Goal: Register for event/course

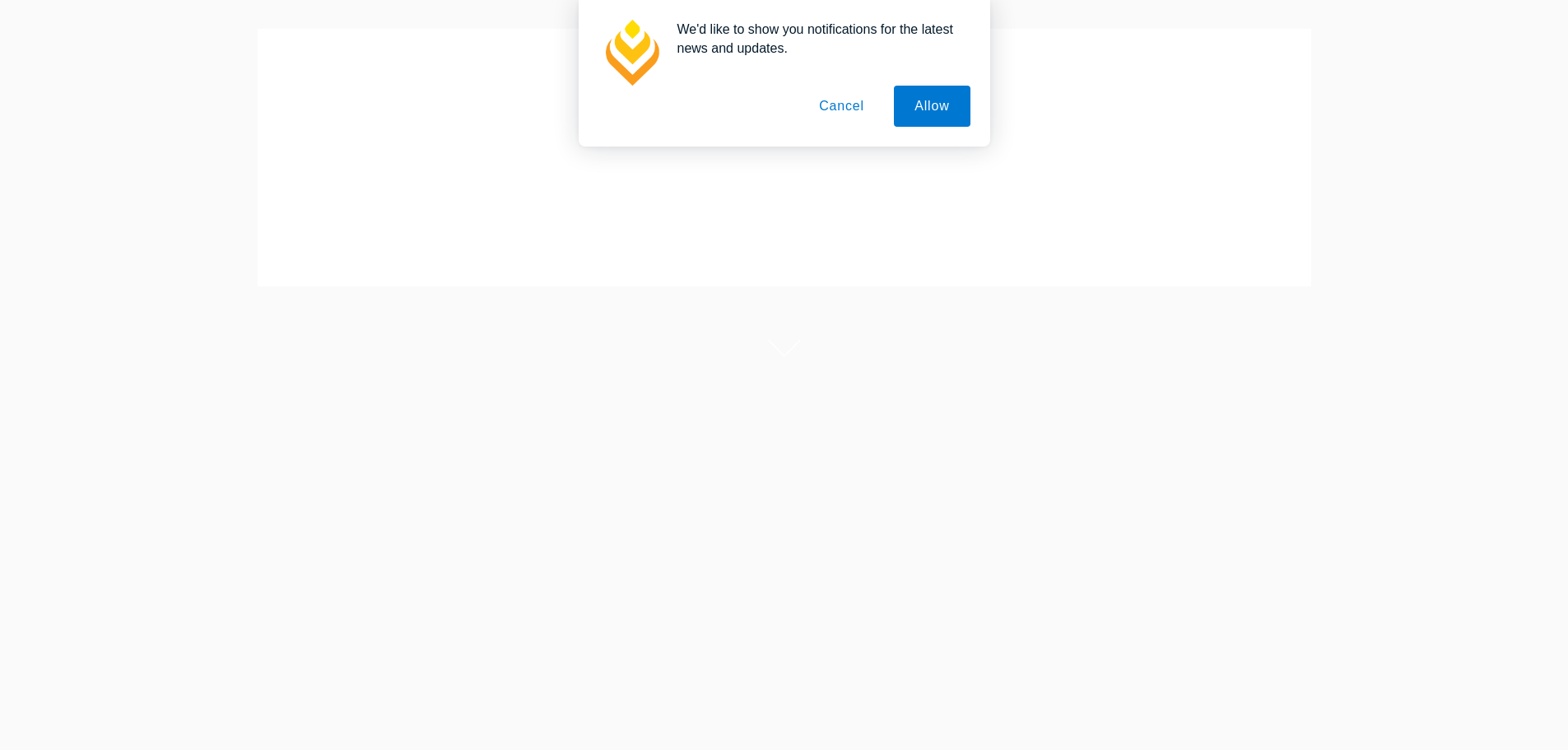
scroll to position [202, 0]
click at [434, 280] on link "Book Online Live Streams" at bounding box center [416, 263] width 190 height 48
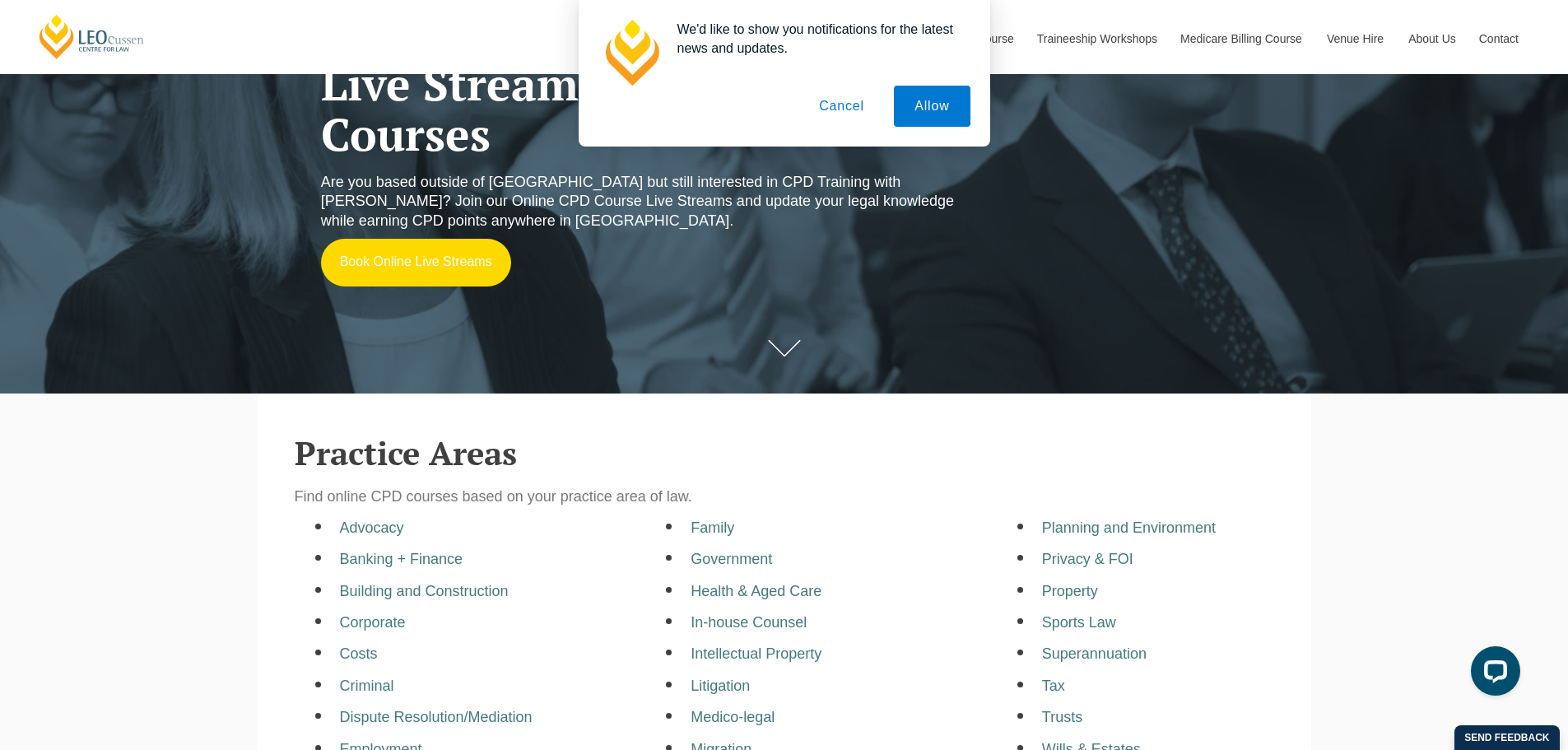
scroll to position [0, 0]
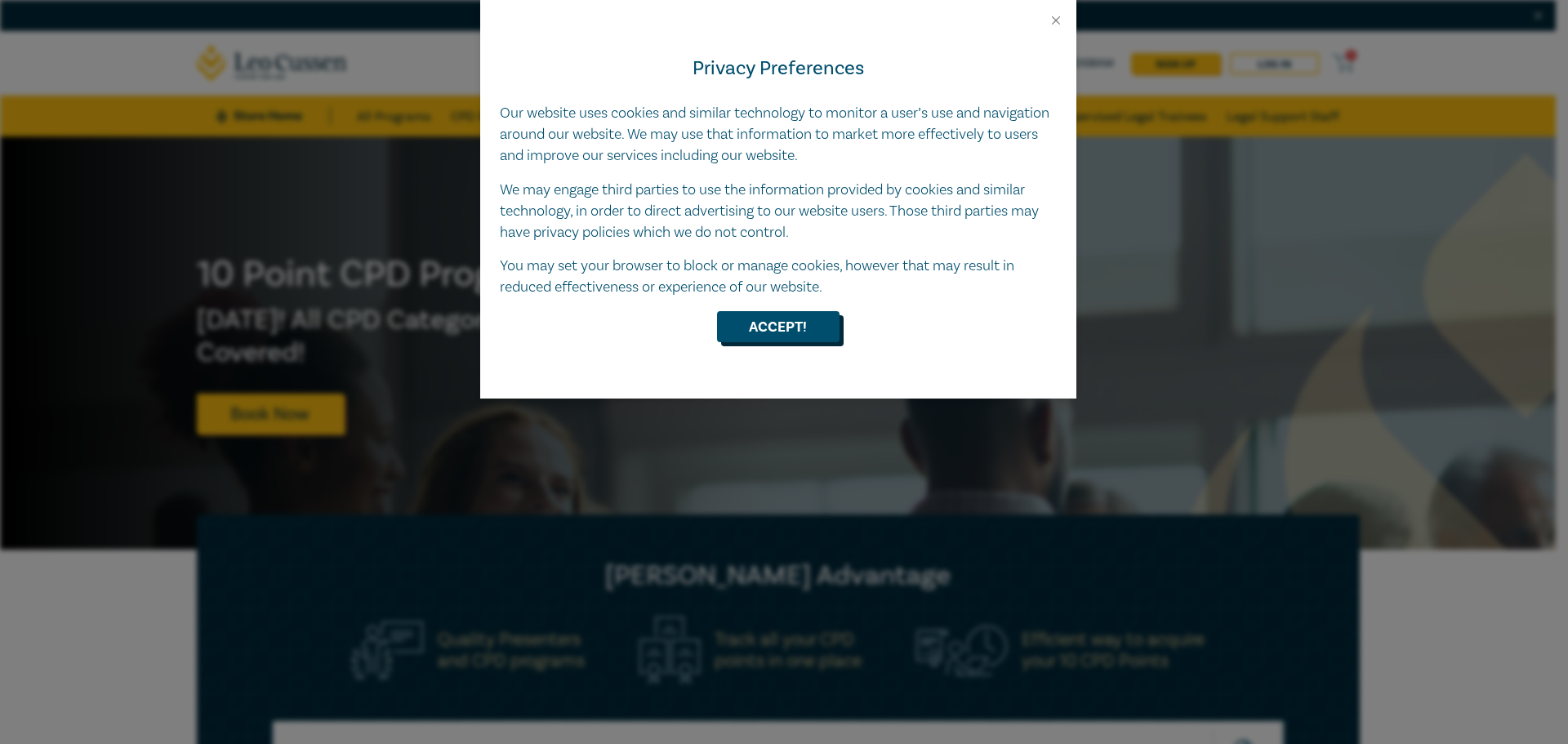
click at [799, 321] on button "Accept!" at bounding box center [778, 326] width 122 height 31
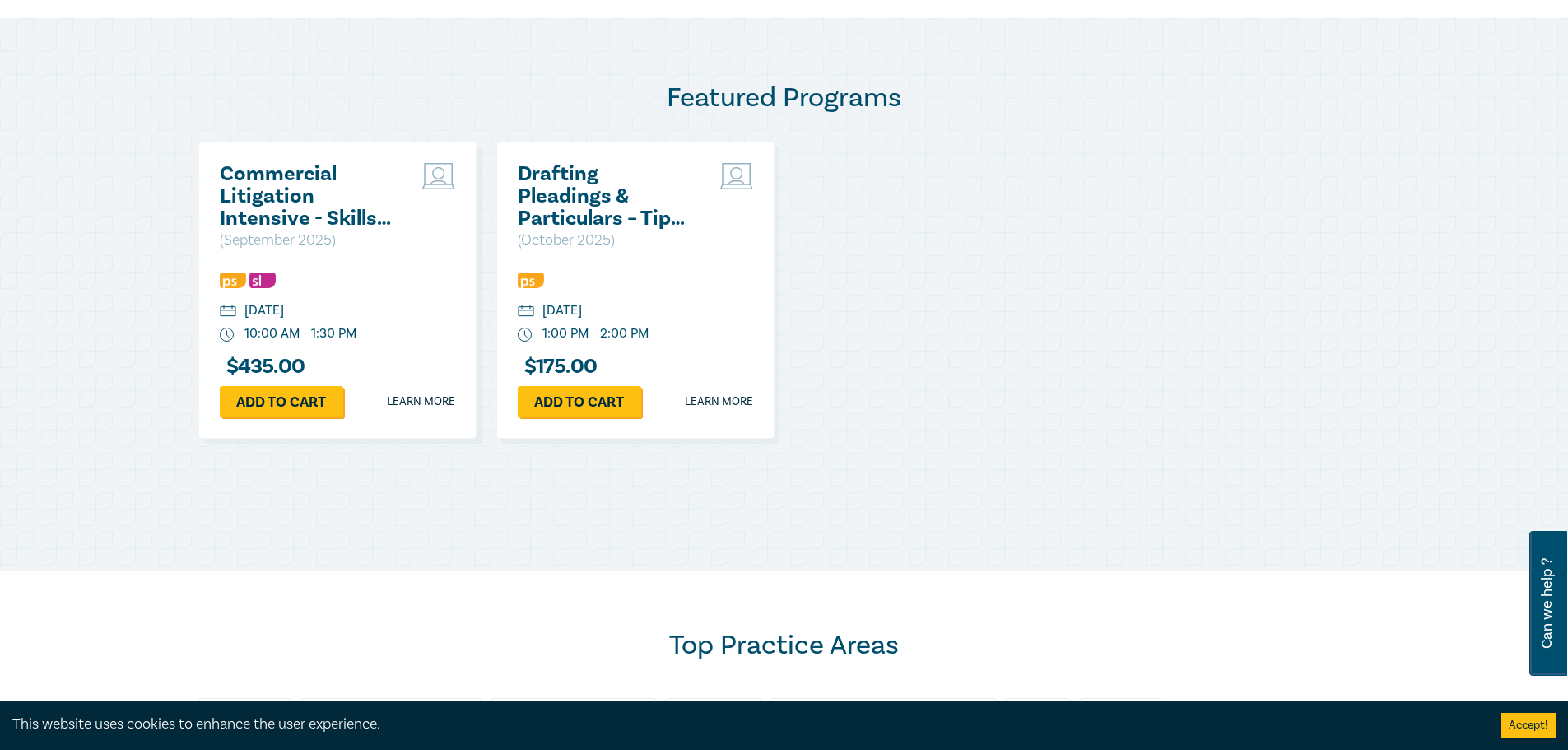
scroll to position [824, 0]
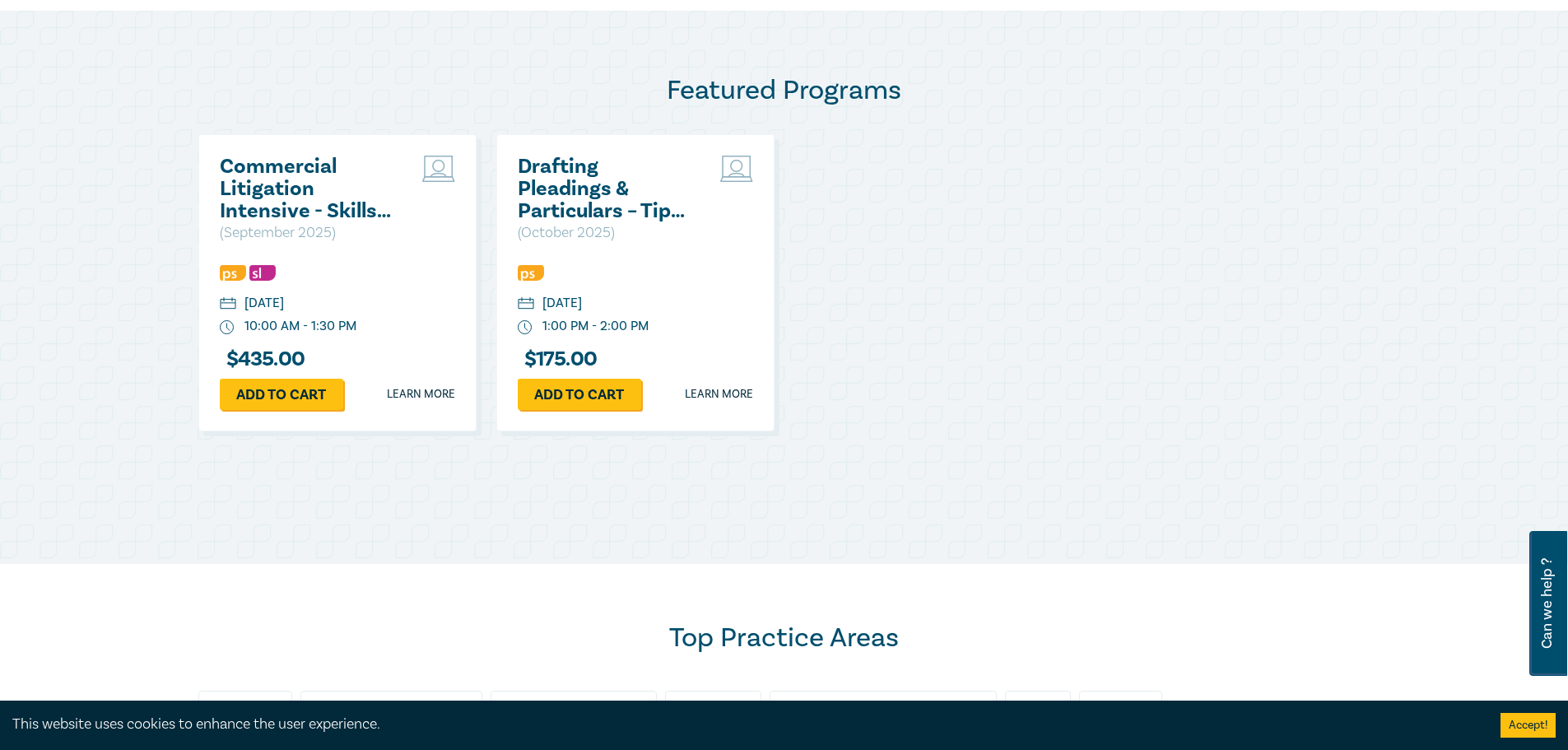
click at [592, 222] on h2 "Drafting Pleadings & Particulars – Tips & Traps" at bounding box center [606, 189] width 177 height 66
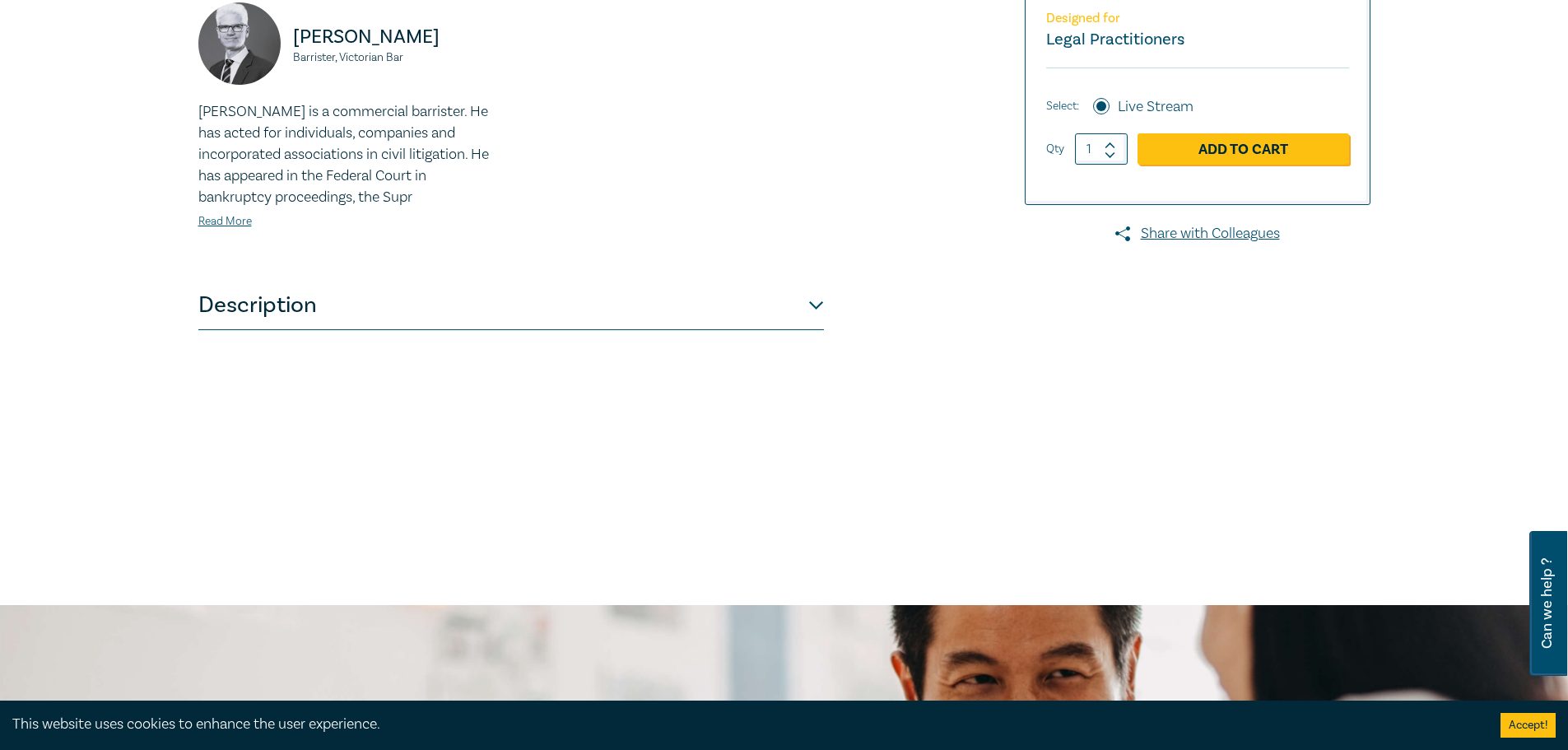
scroll to position [577, 0]
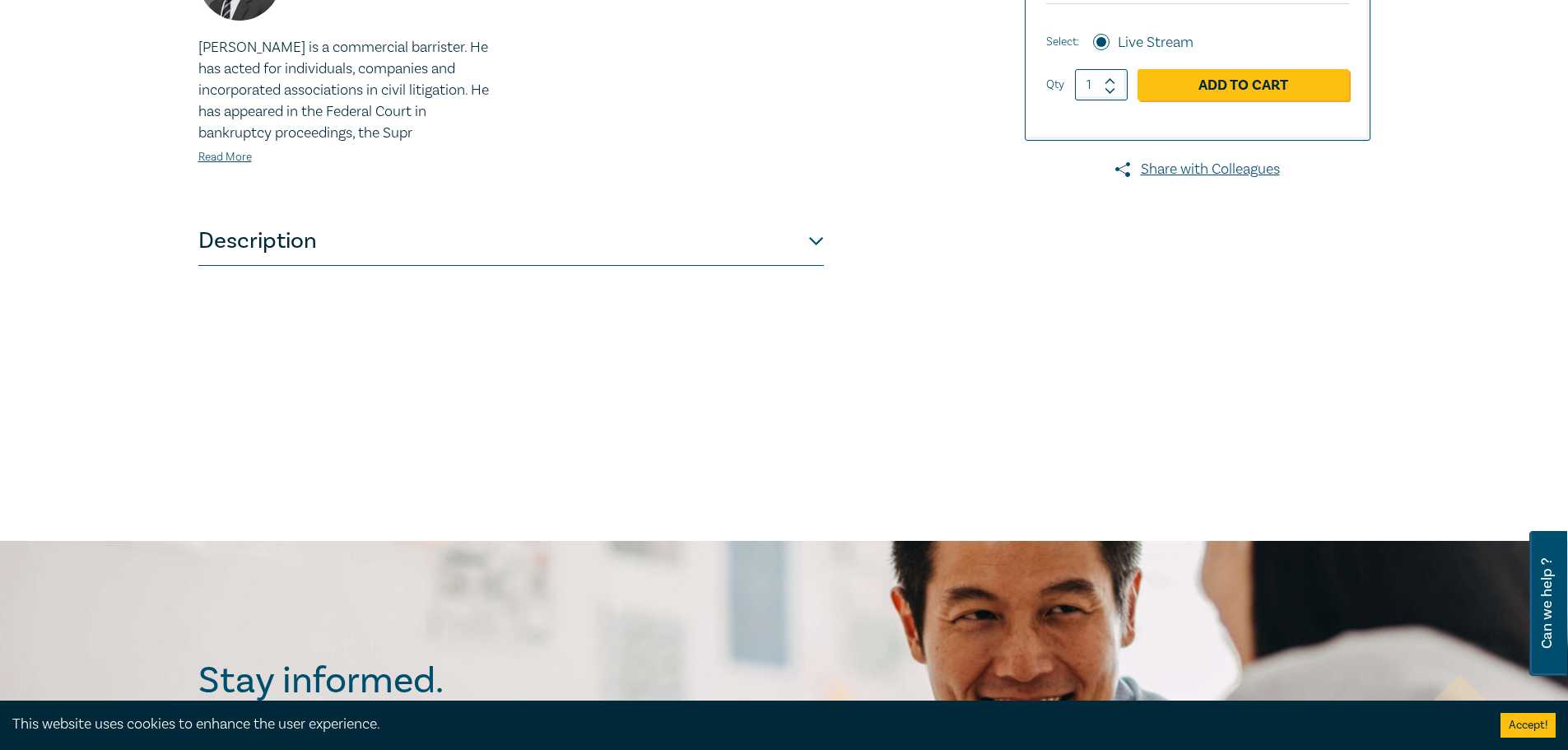
click at [725, 247] on button "Description" at bounding box center [511, 241] width 626 height 49
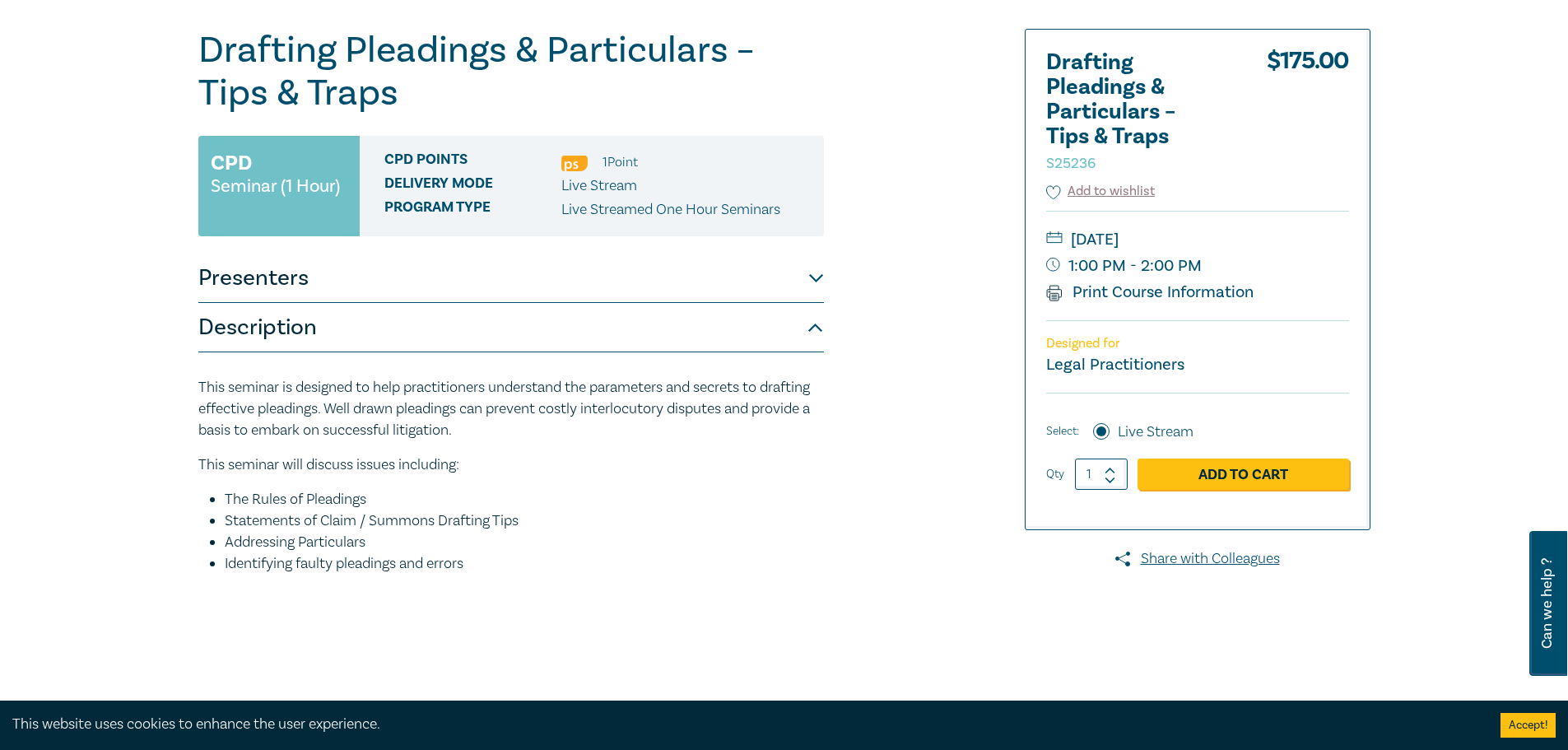
scroll to position [0, 0]
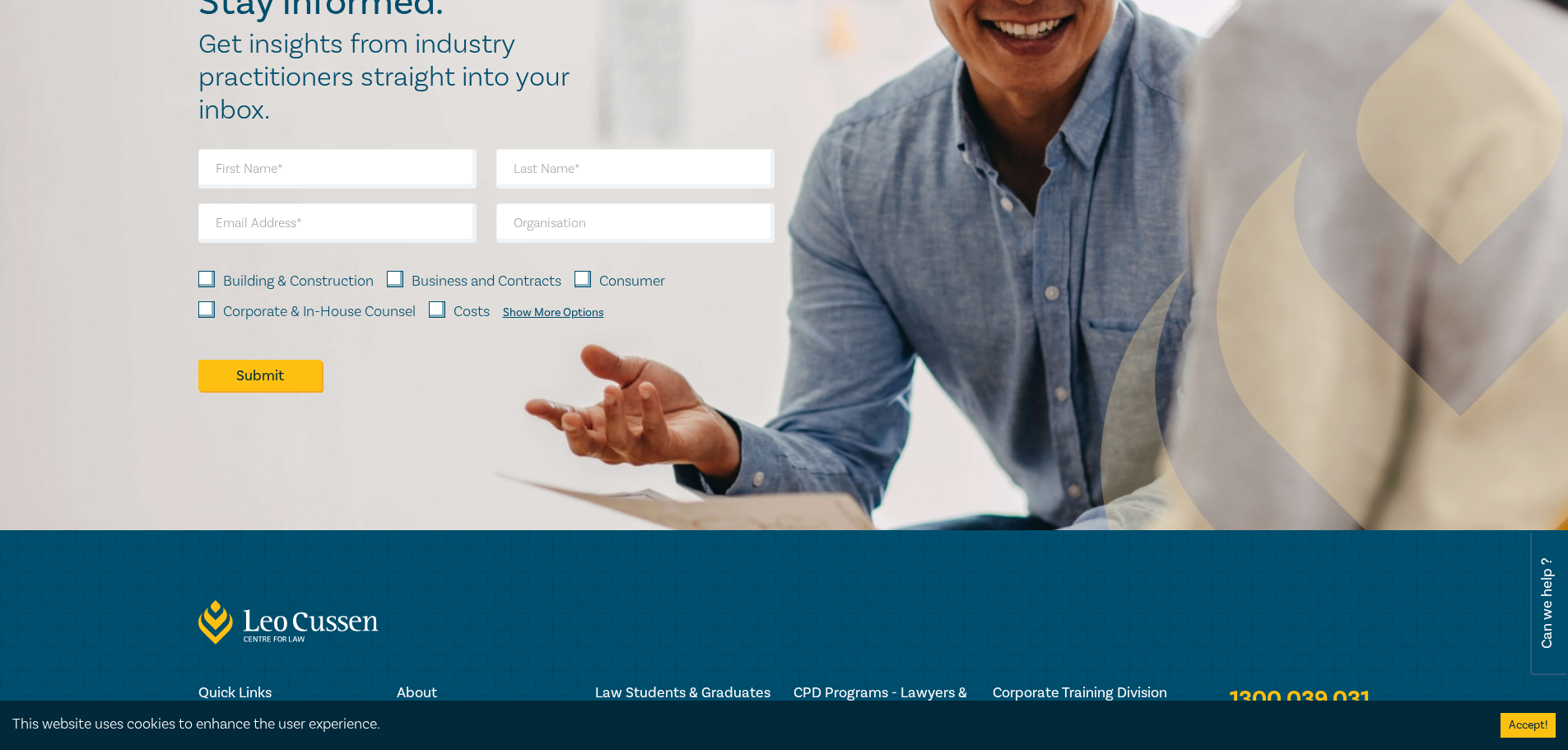
scroll to position [2282, 0]
